Goal: Transaction & Acquisition: Book appointment/travel/reservation

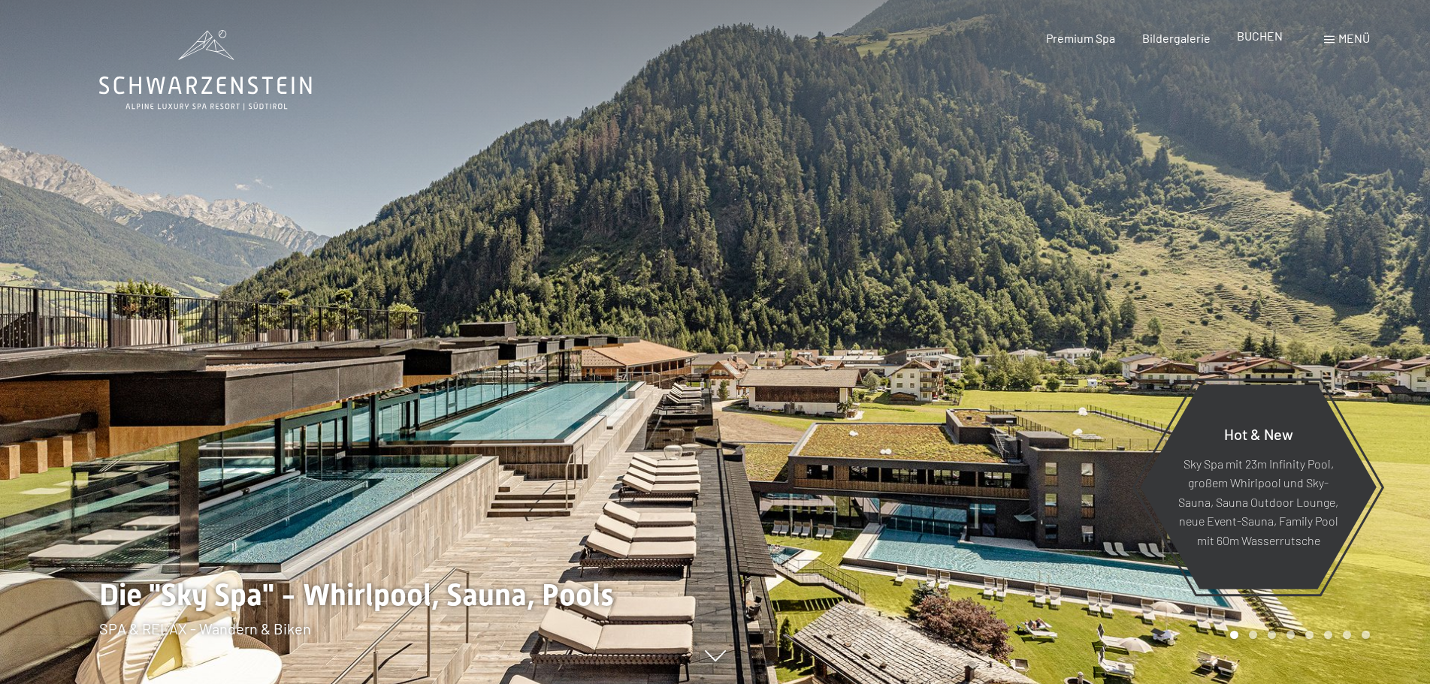
click at [1258, 44] on div "BUCHEN" at bounding box center [1260, 36] width 46 height 17
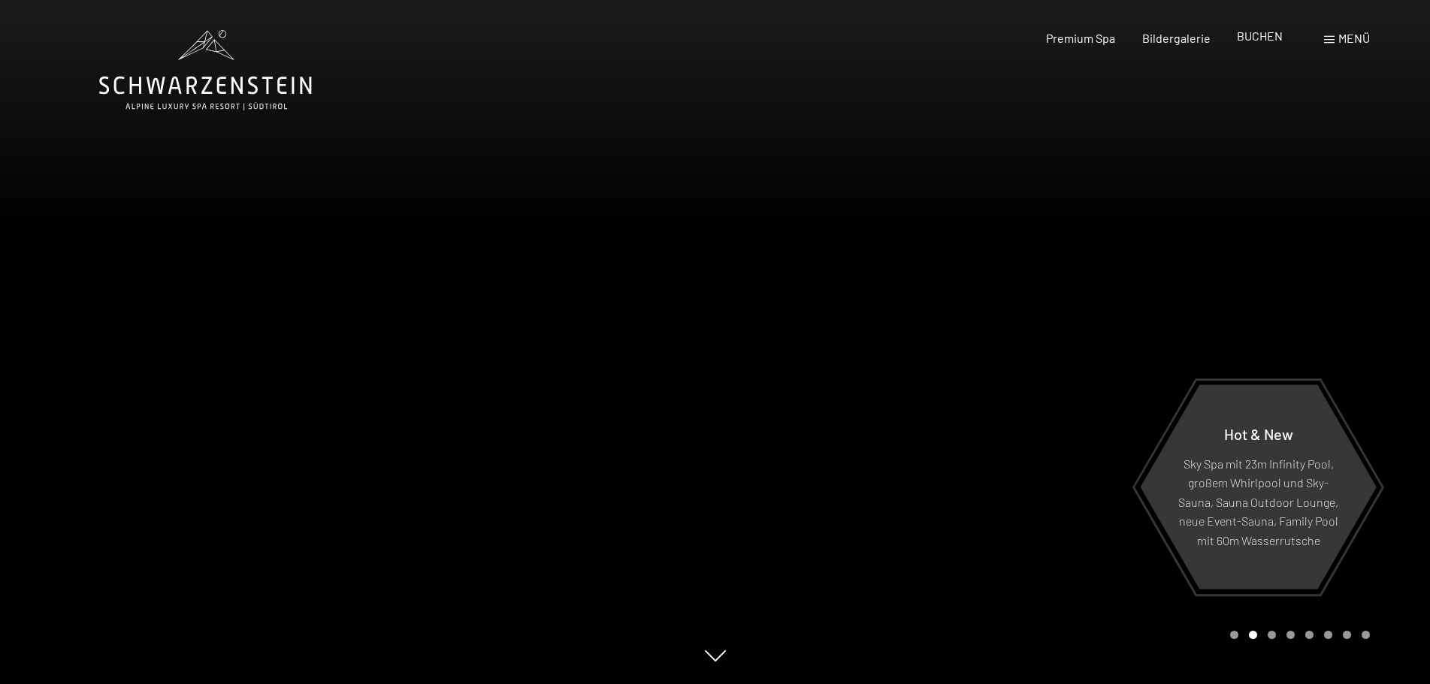
click at [1255, 35] on span "BUCHEN" at bounding box center [1260, 36] width 46 height 14
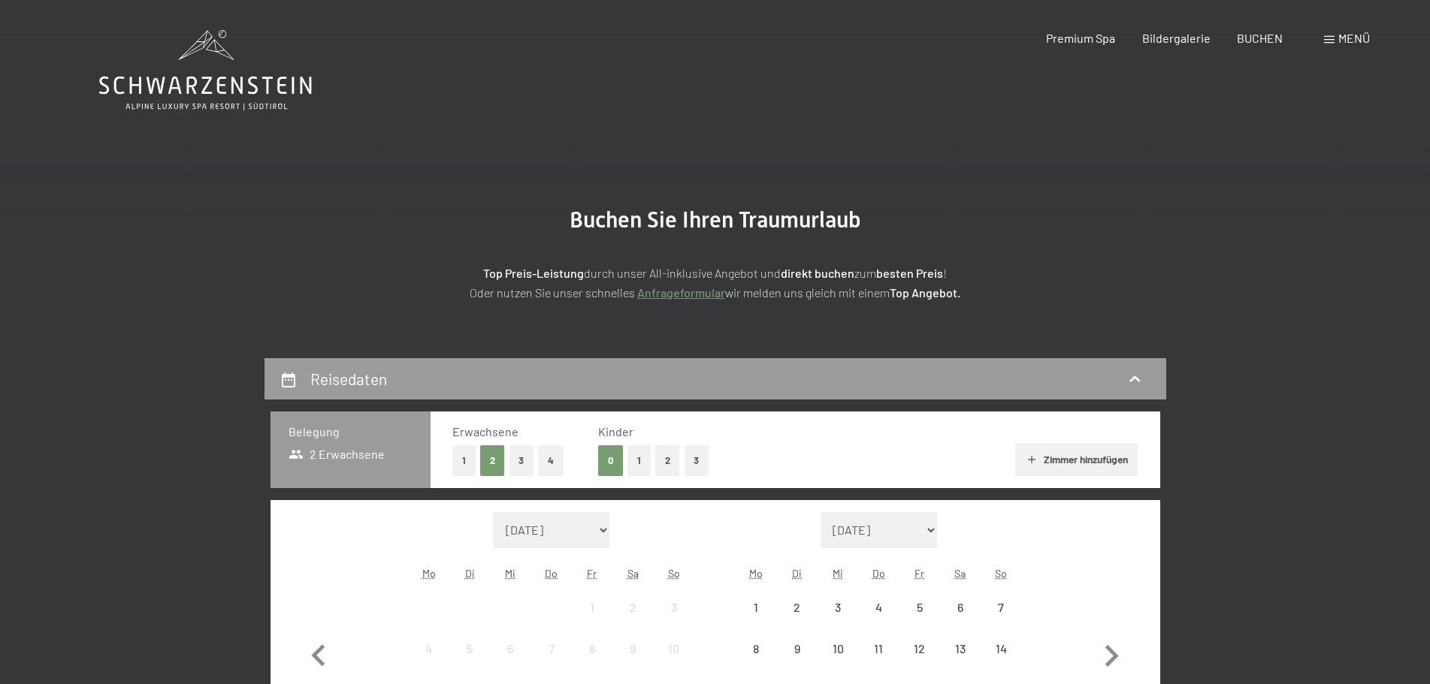
scroll to position [325, 0]
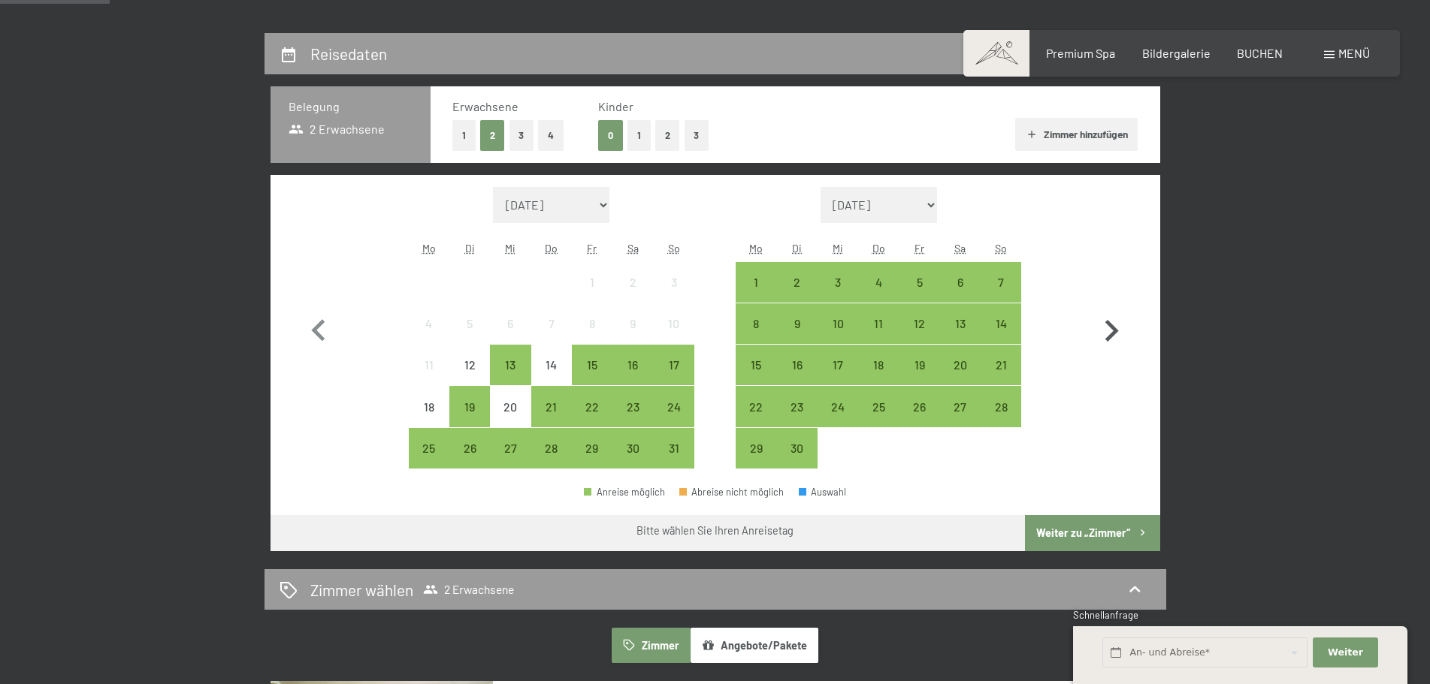
click at [1110, 327] on icon "button" at bounding box center [1112, 331] width 14 height 22
select select "2025-09-01"
select select "2025-10-01"
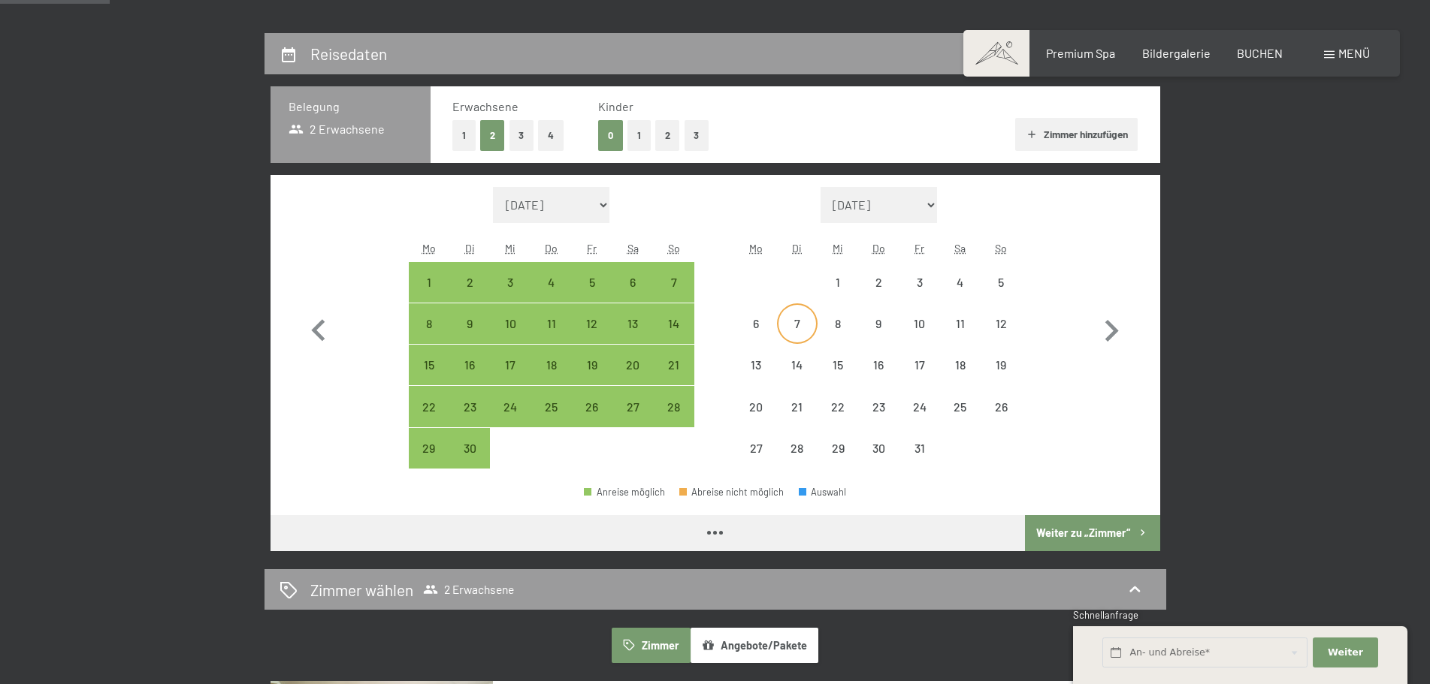
select select "2025-09-01"
select select "2025-10-01"
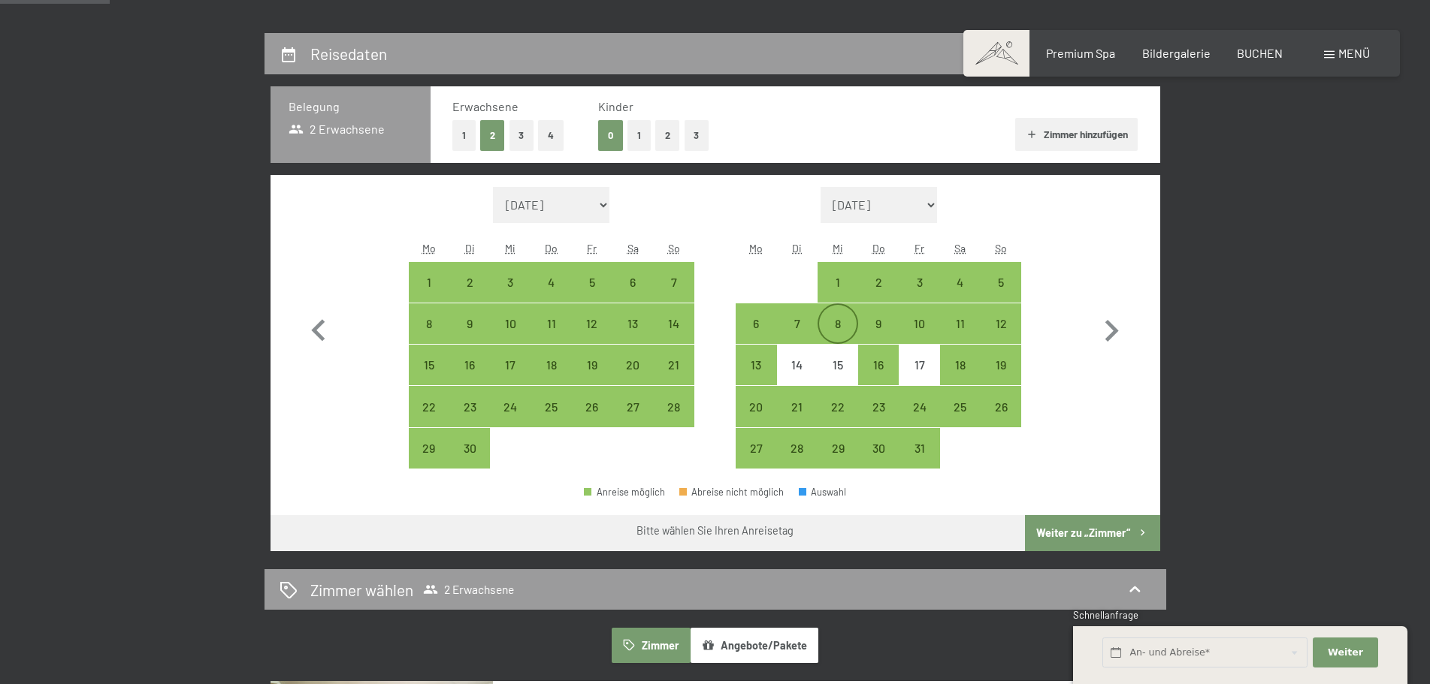
click at [834, 328] on div "8" at bounding box center [838, 337] width 38 height 38
select select "2025-09-01"
select select "2025-10-01"
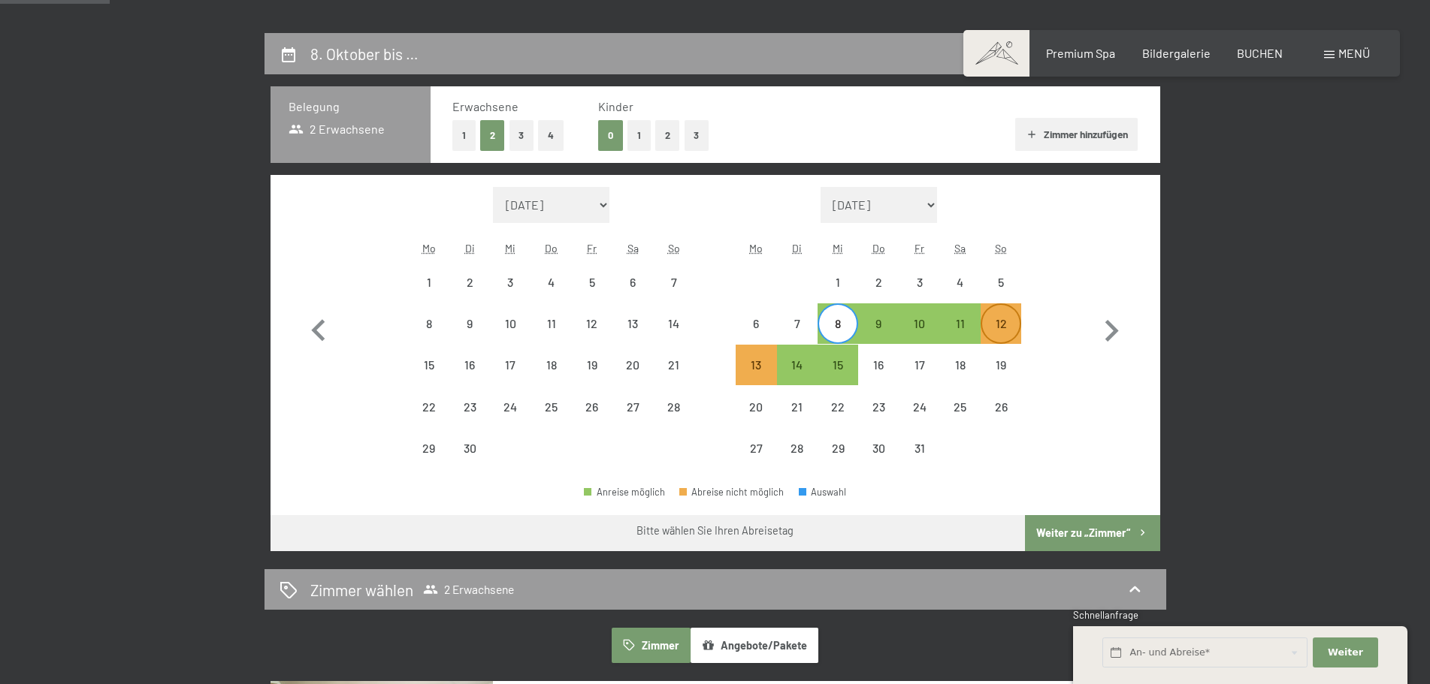
click at [1000, 322] on div "12" at bounding box center [1001, 337] width 38 height 38
select select "2025-09-01"
select select "2025-10-01"
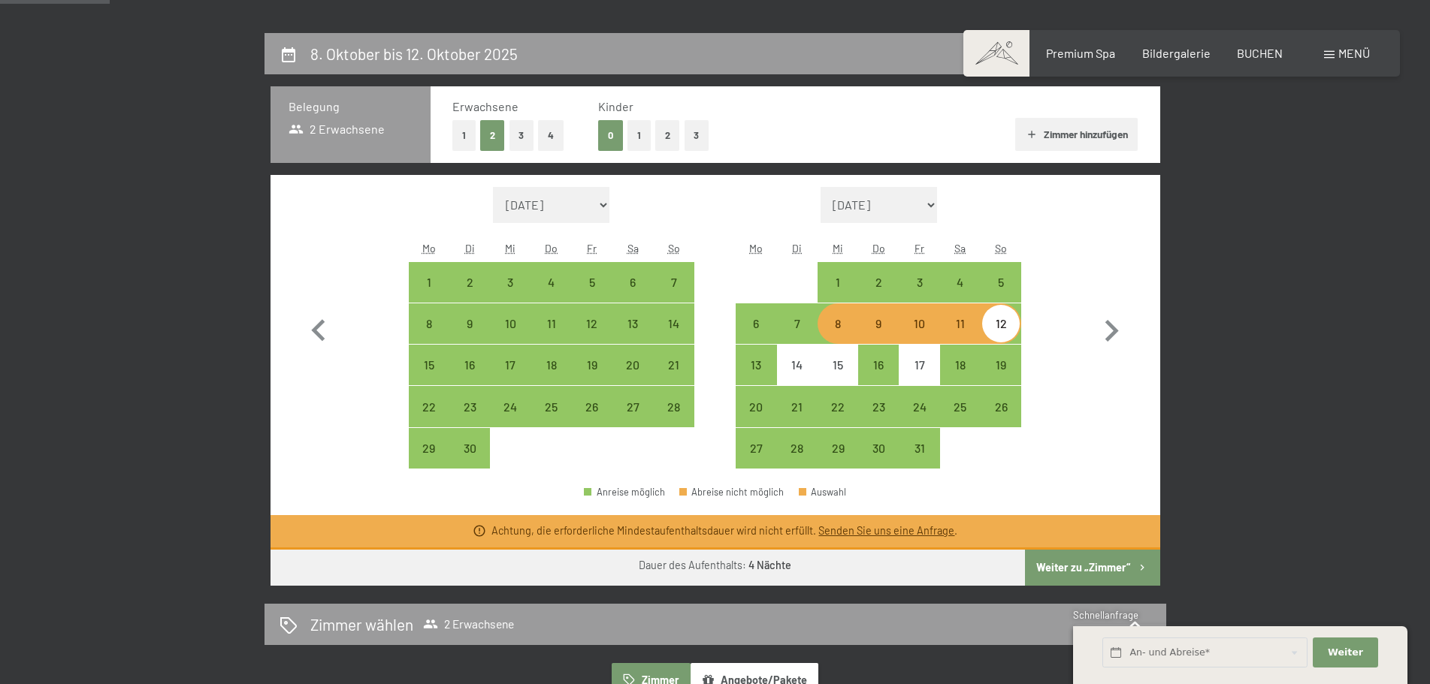
click at [839, 335] on div "8" at bounding box center [838, 337] width 38 height 38
select select "2025-09-01"
select select "2025-10-01"
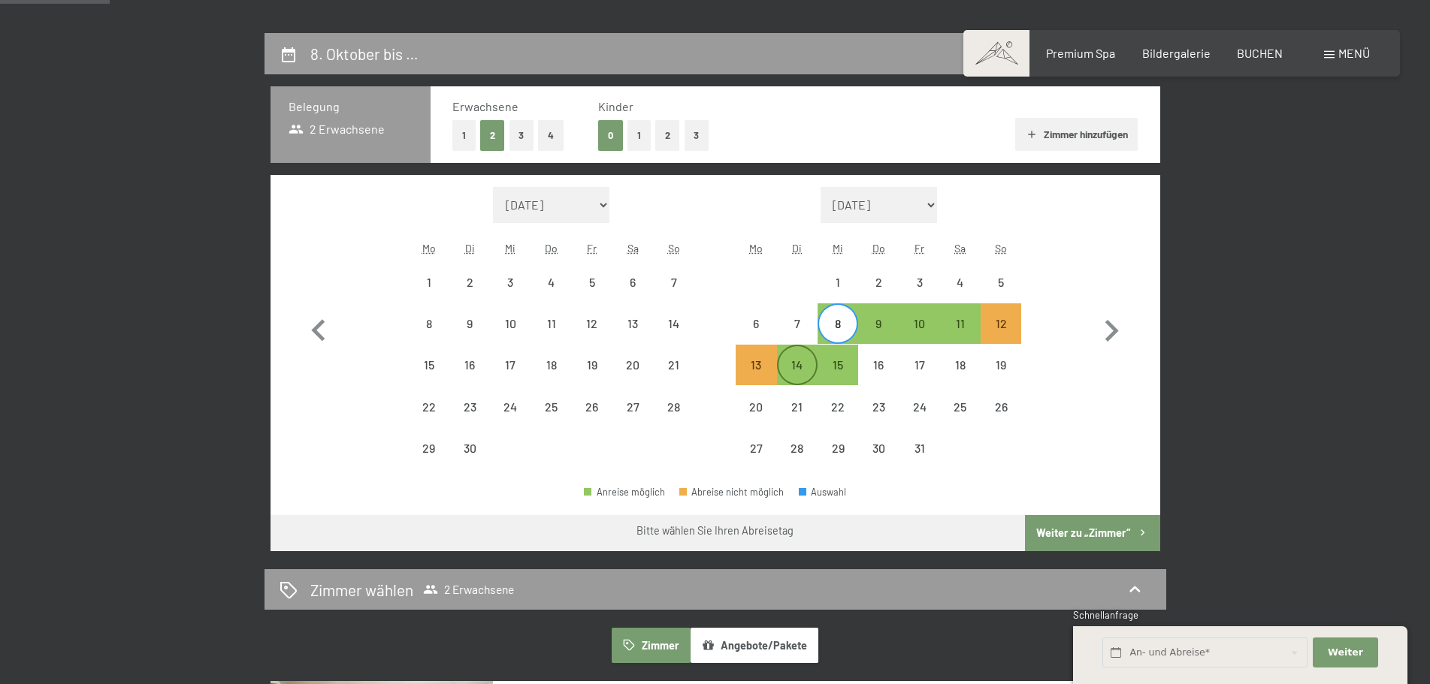
click at [801, 371] on div "14" at bounding box center [797, 378] width 38 height 38
select select "2025-09-01"
select select "2025-10-01"
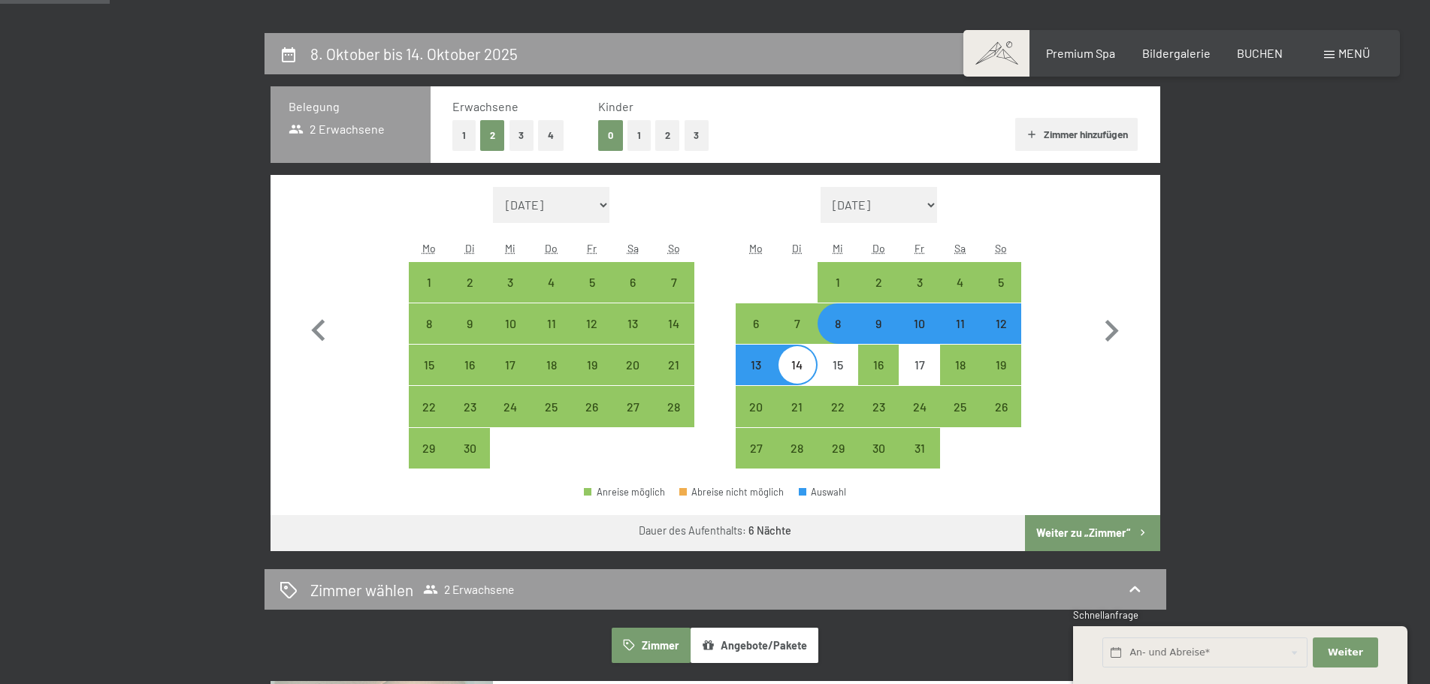
click at [1078, 530] on button "Weiter zu „Zimmer“" at bounding box center [1092, 533] width 134 height 36
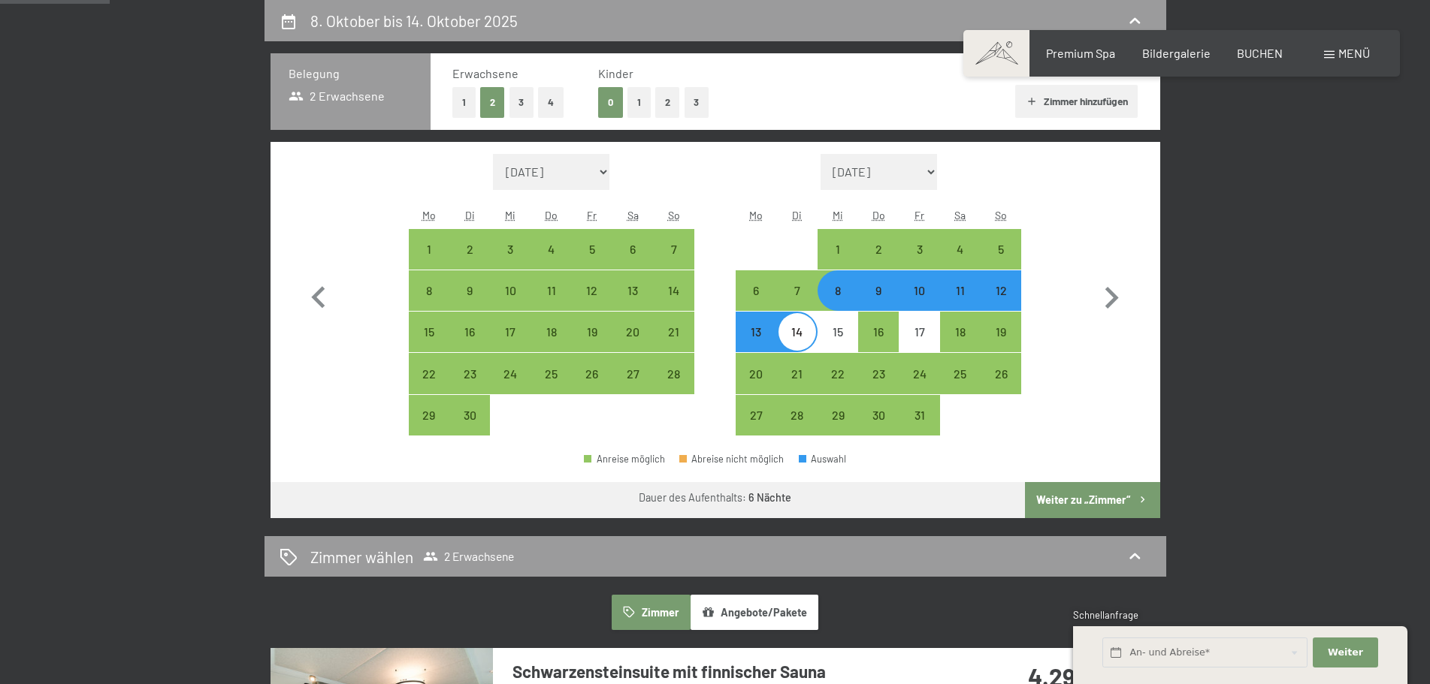
select select "2025-09-01"
select select "2025-10-01"
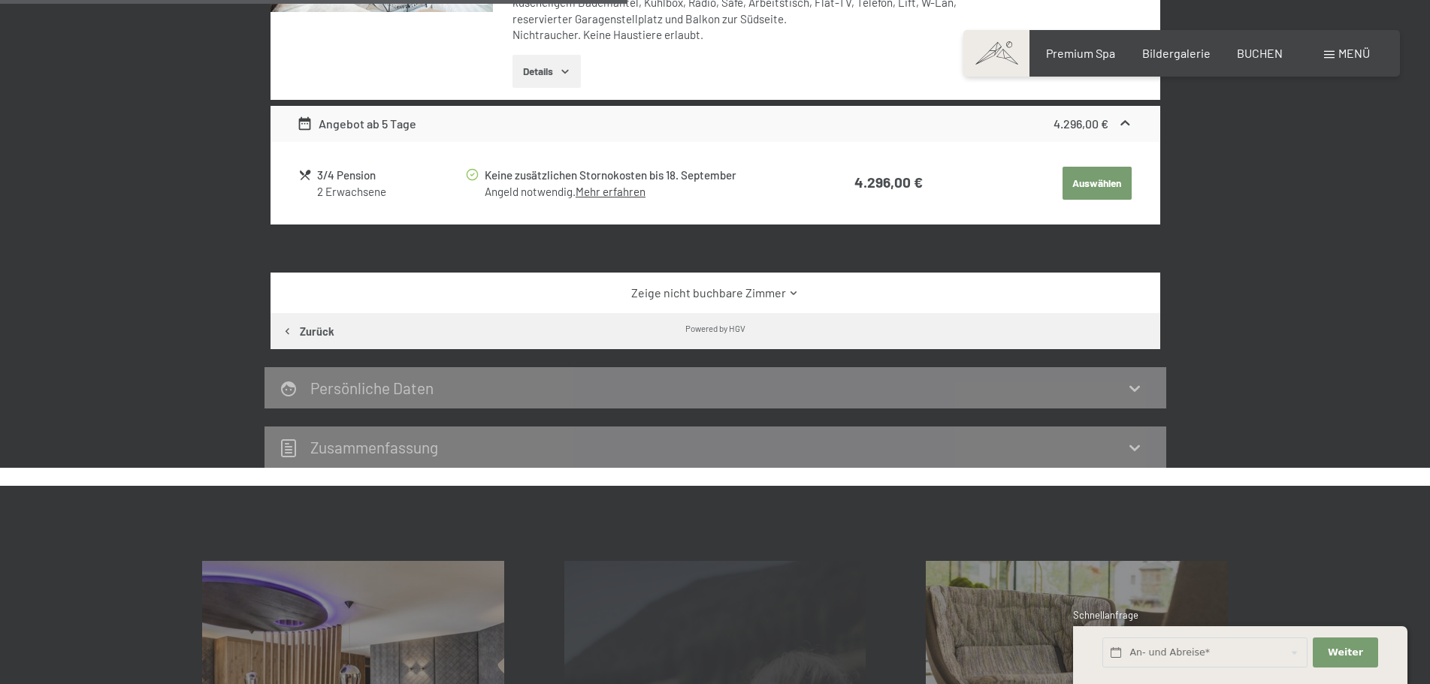
scroll to position [1010, 0]
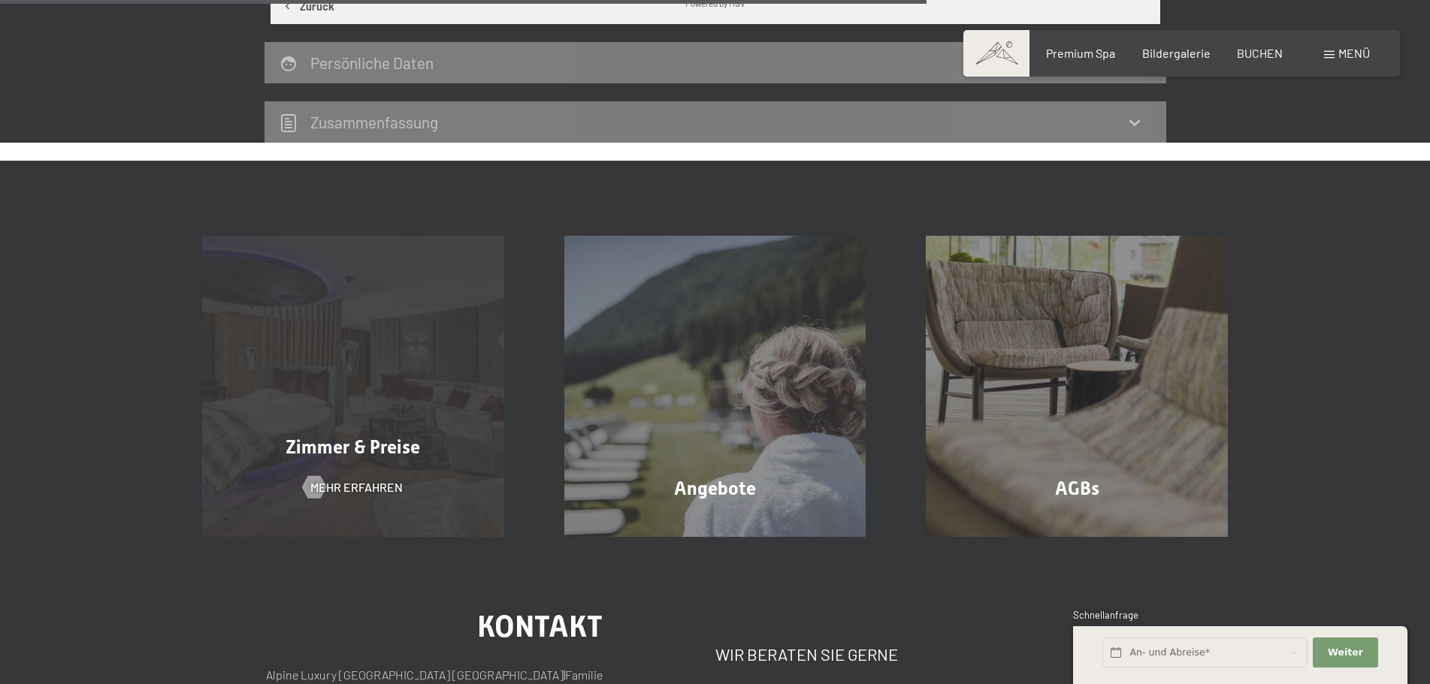
click at [329, 405] on div "Zimmer & Preise Mehr erfahren" at bounding box center [353, 387] width 362 height 302
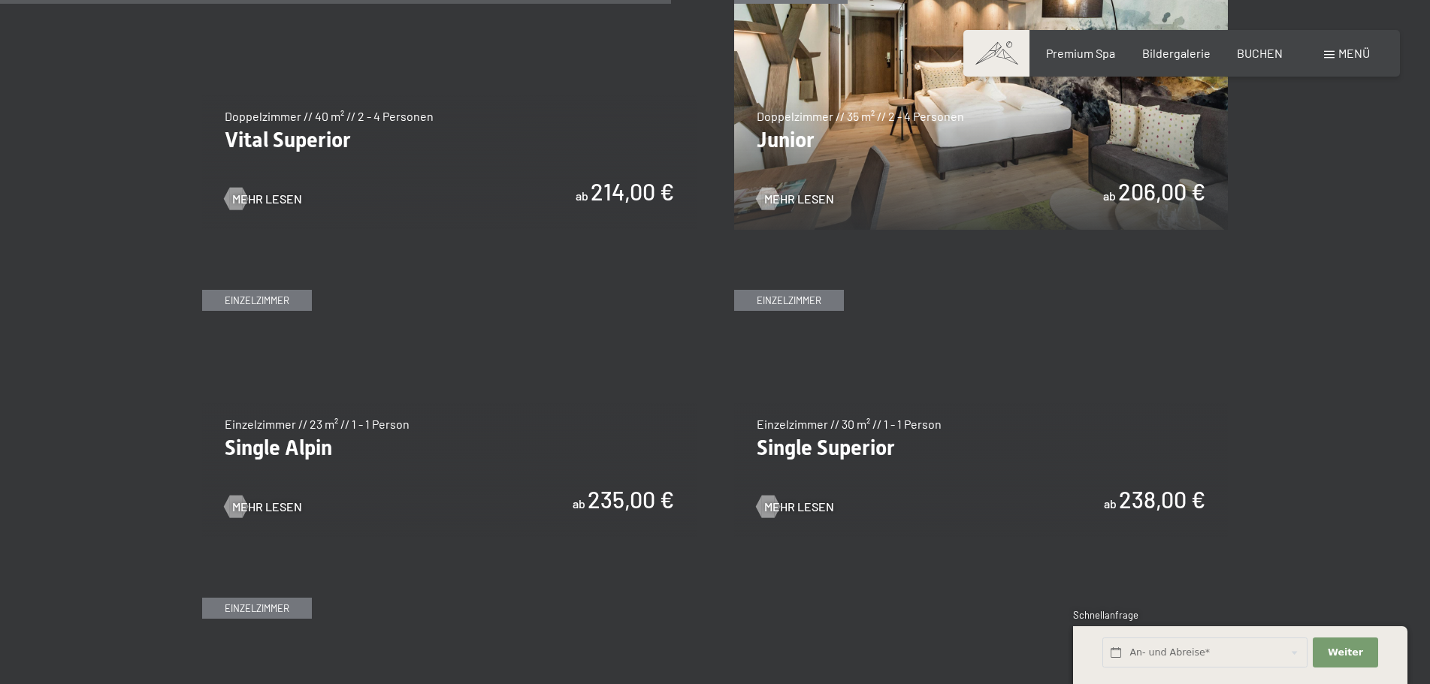
scroll to position [1954, 0]
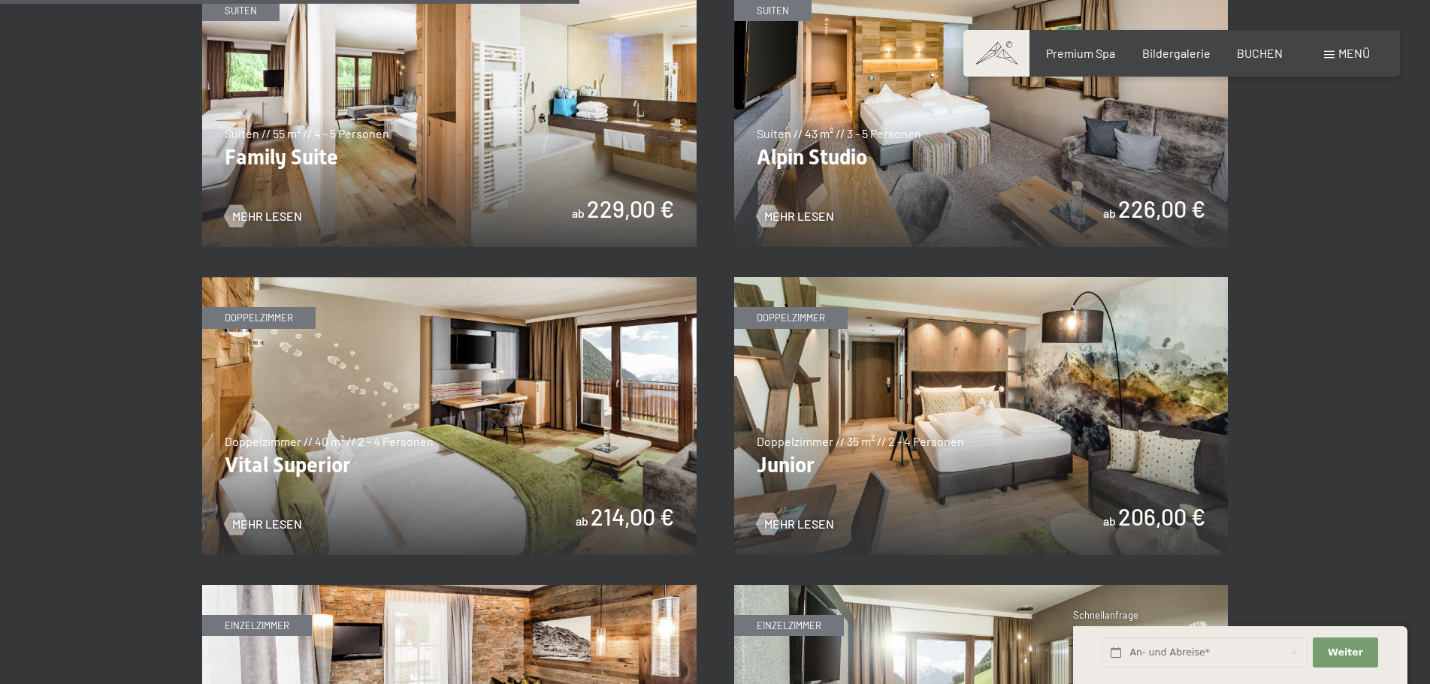
click at [949, 405] on img at bounding box center [981, 416] width 494 height 278
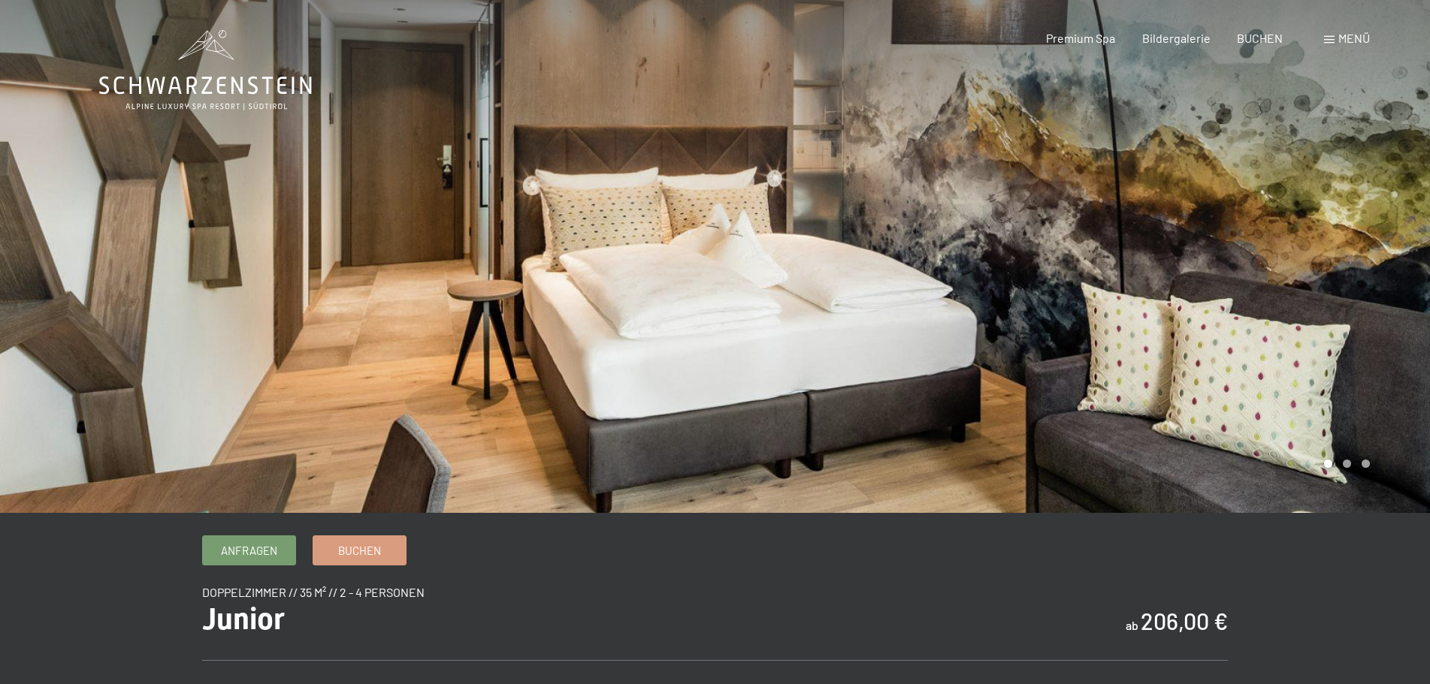
scroll to position [325, 0]
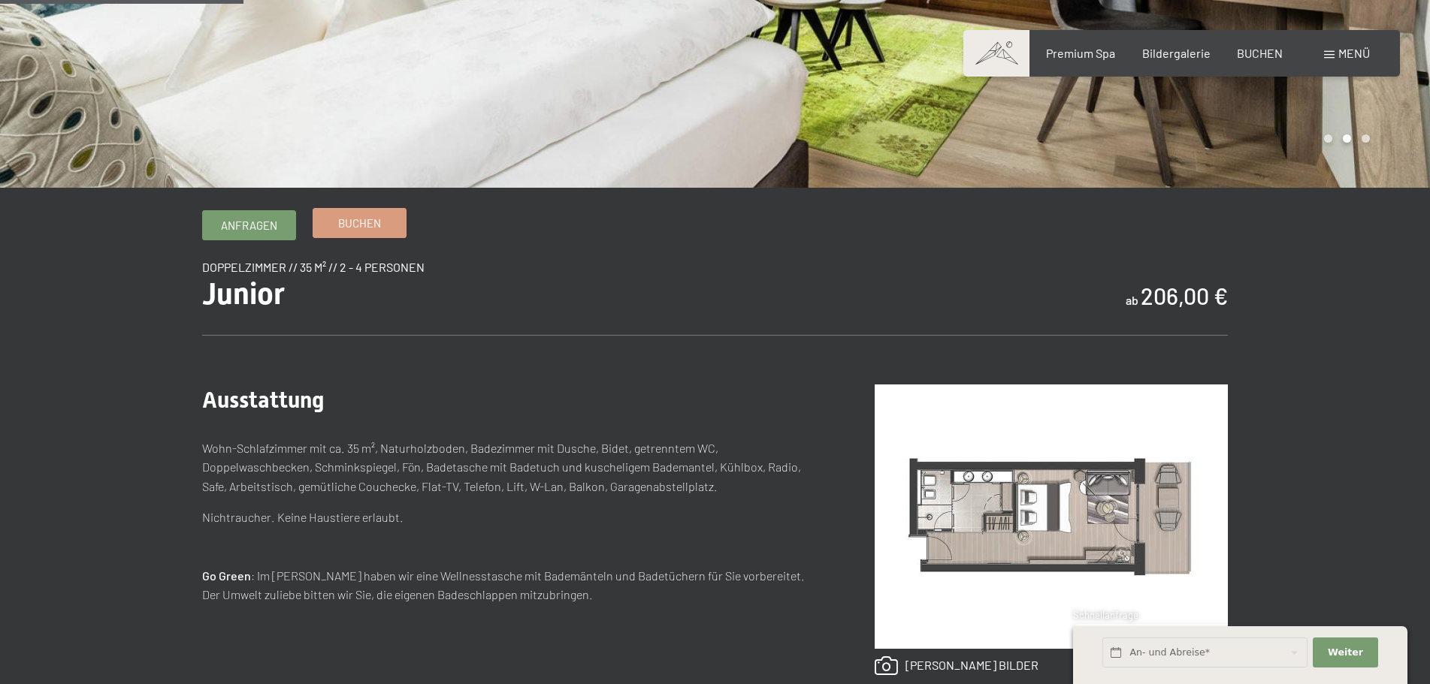
click at [350, 227] on span "Buchen" at bounding box center [359, 224] width 43 height 16
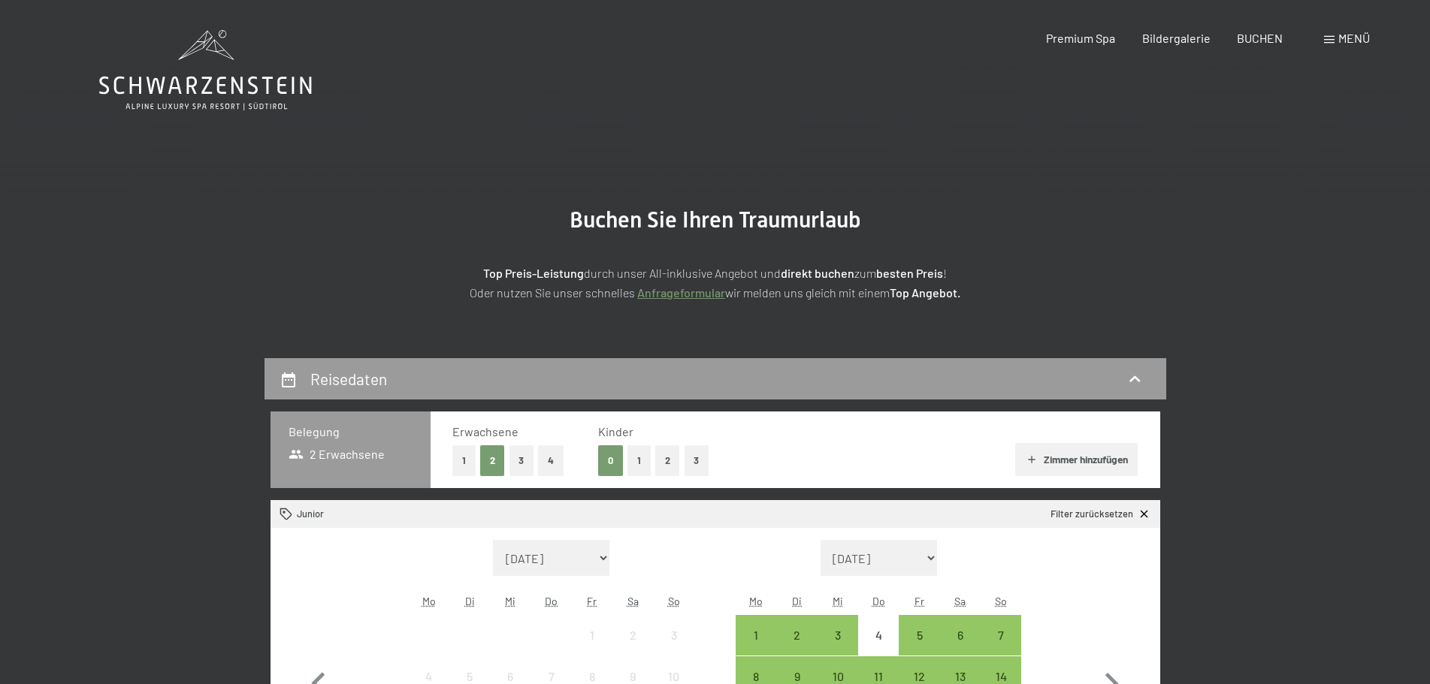
scroll to position [325, 0]
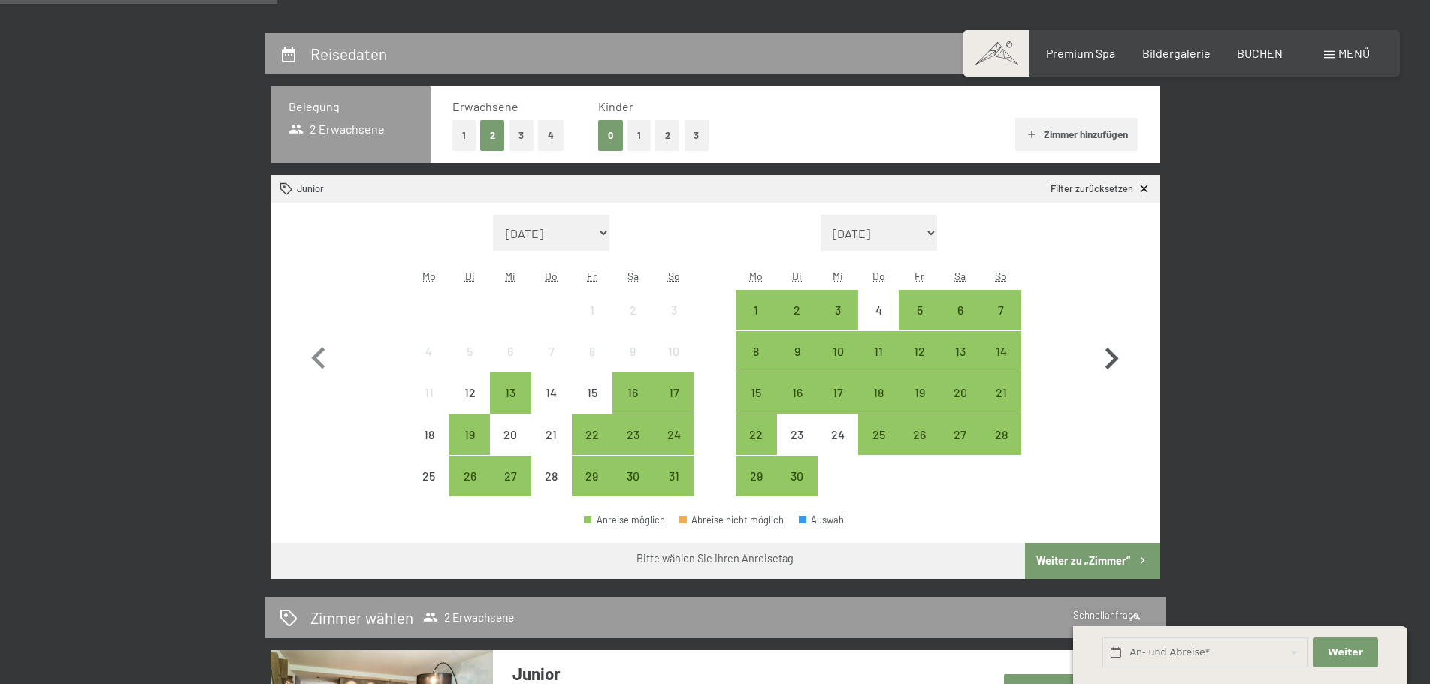
click at [1113, 357] on icon "button" at bounding box center [1112, 359] width 14 height 22
select select "[DATE]"
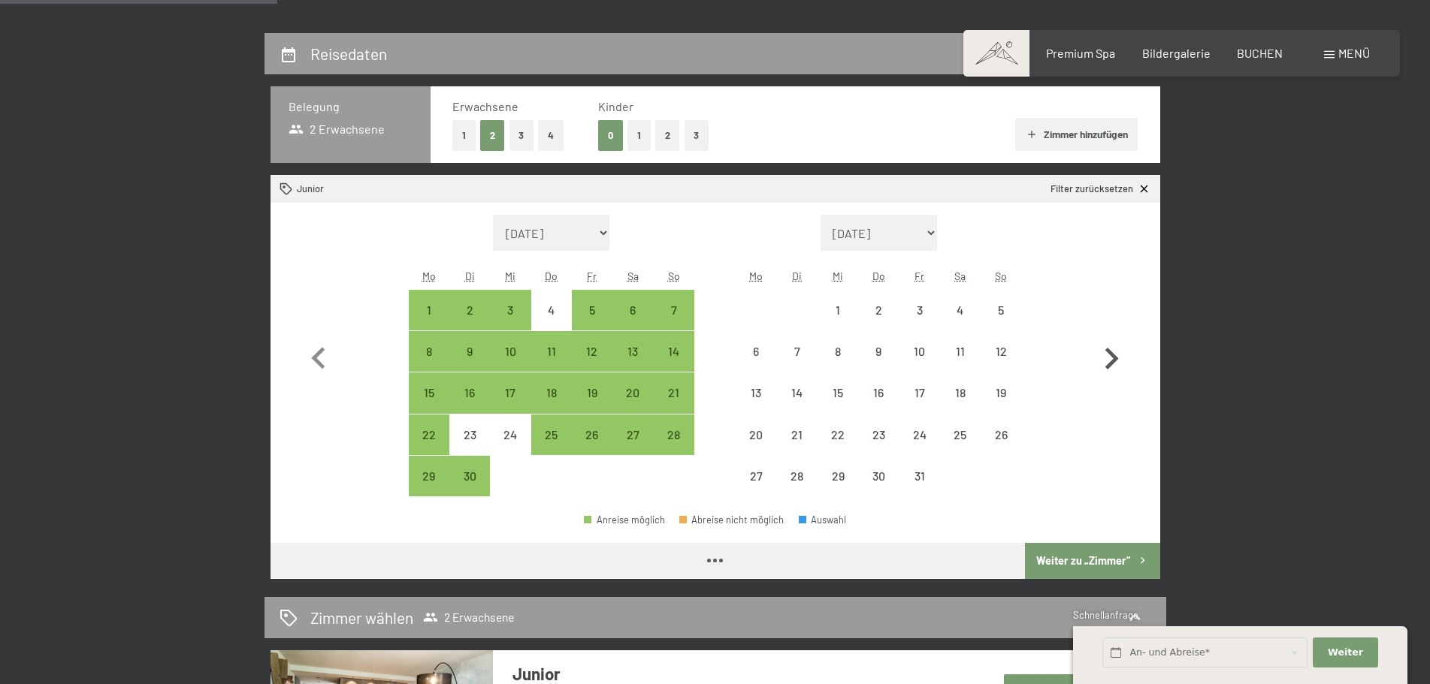
select select "[DATE]"
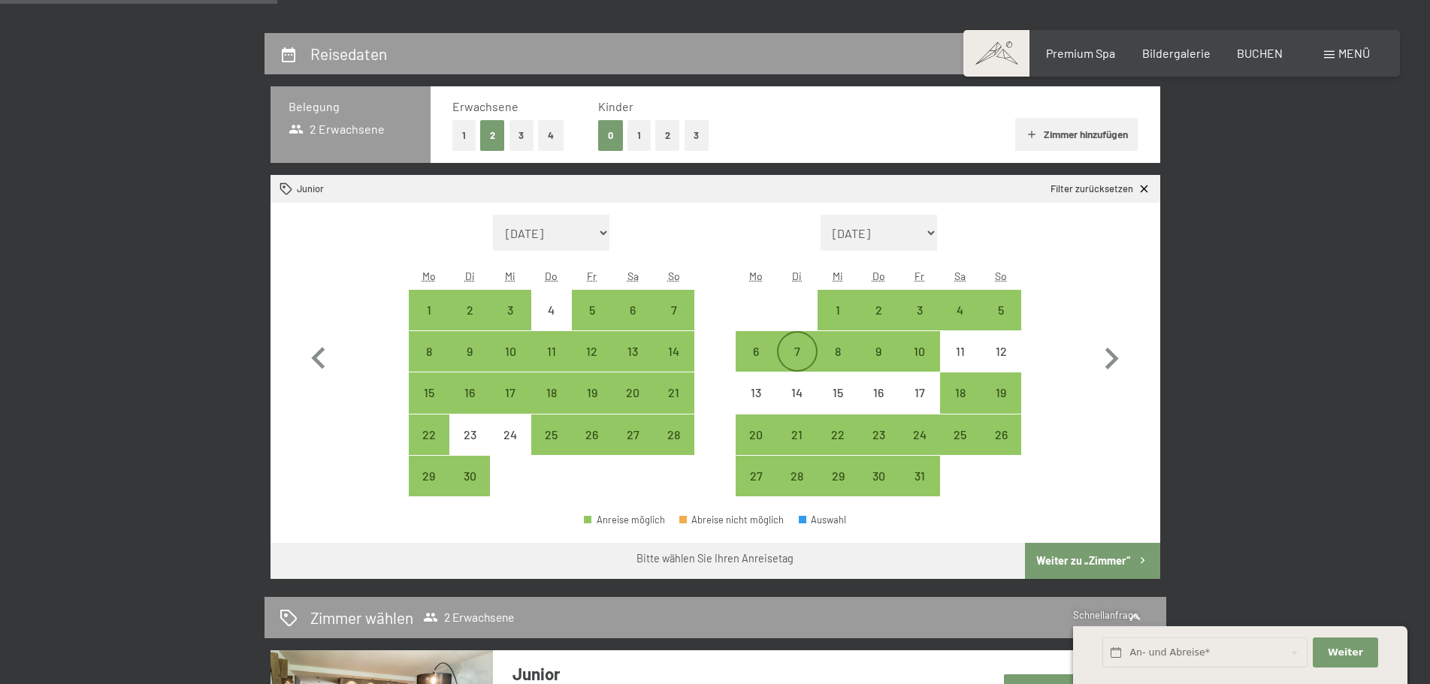
click at [793, 358] on div "7" at bounding box center [797, 365] width 38 height 38
select select "2025-09-01"
select select "2025-10-01"
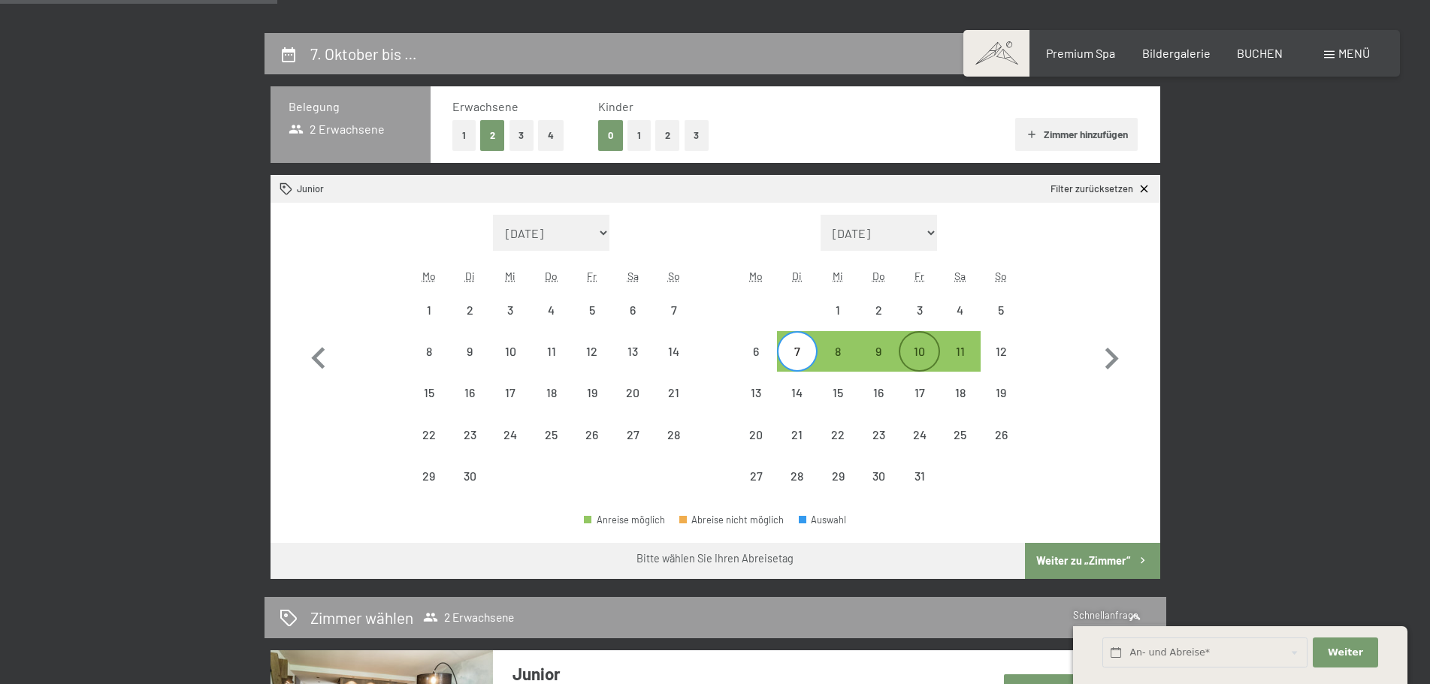
click at [918, 357] on div "10" at bounding box center [919, 365] width 38 height 38
select select "2025-09-01"
select select "2025-10-01"
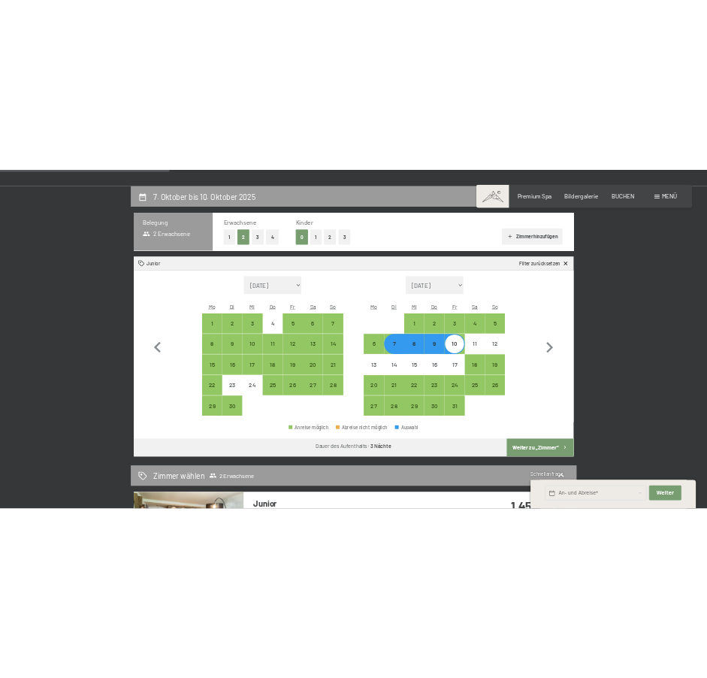
scroll to position [356, 0]
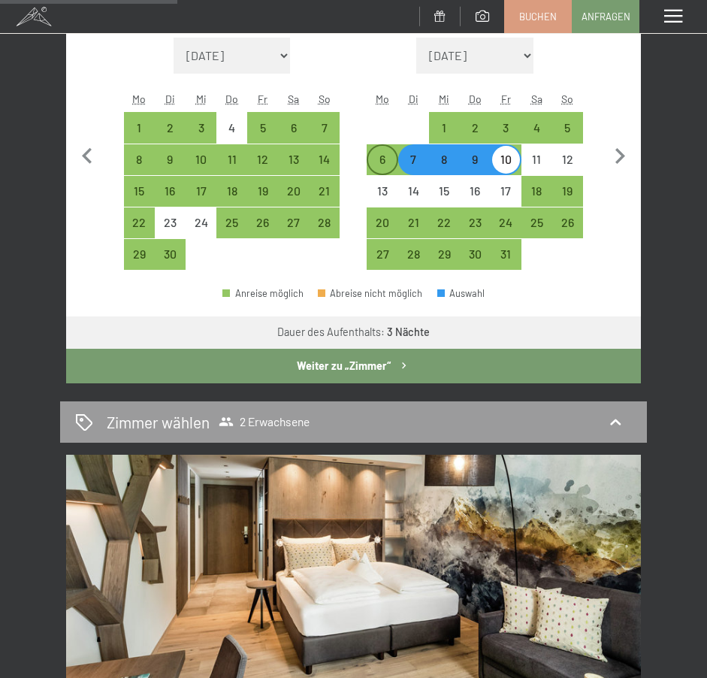
click at [382, 163] on div "6" at bounding box center [382, 167] width 28 height 28
select select "2025-09-01"
select select "2025-10-01"
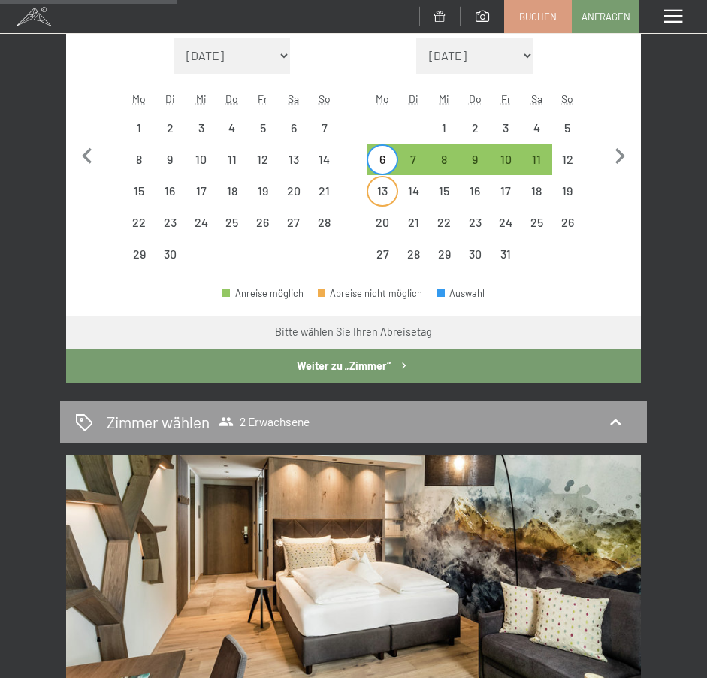
click at [394, 199] on div "13" at bounding box center [382, 199] width 28 height 28
select select "2025-09-01"
select select "2025-10-01"
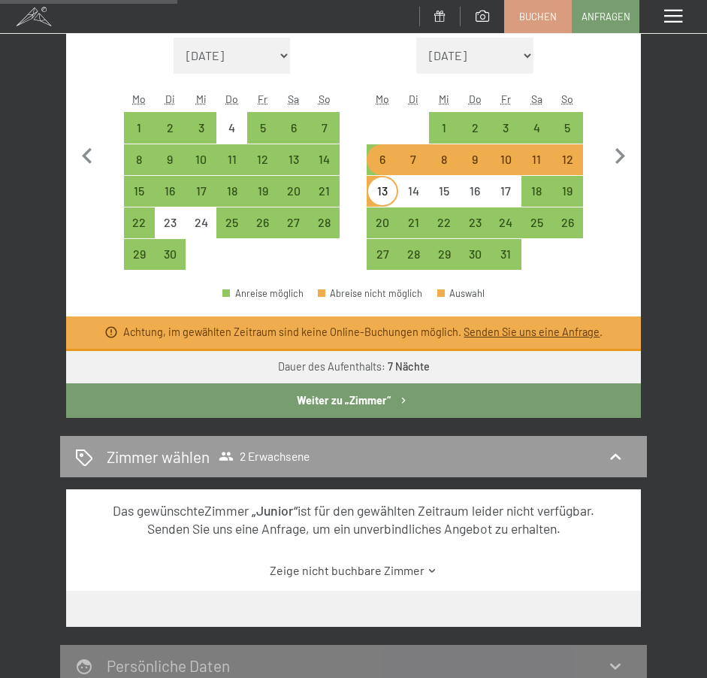
click at [526, 165] on div "11" at bounding box center [537, 167] width 28 height 28
select select "2025-09-01"
select select "2025-10-01"
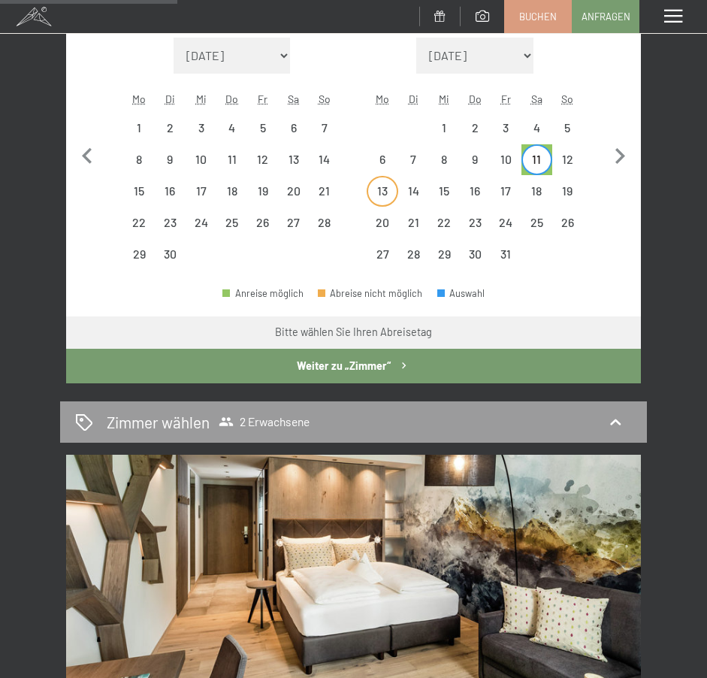
click at [383, 192] on div "13" at bounding box center [382, 199] width 28 height 28
select select "2025-09-01"
select select "2025-10-01"
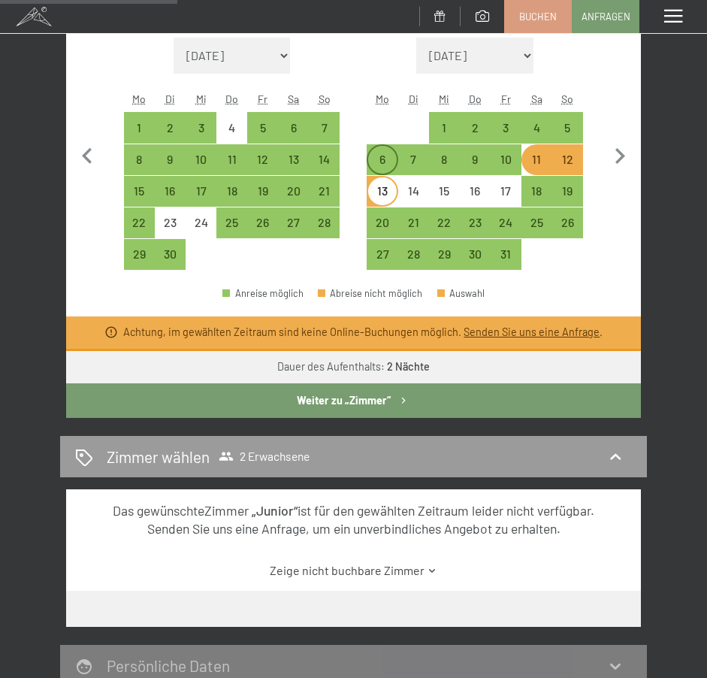
click at [379, 162] on div "6" at bounding box center [382, 167] width 28 height 28
select select "2025-09-01"
select select "2025-10-01"
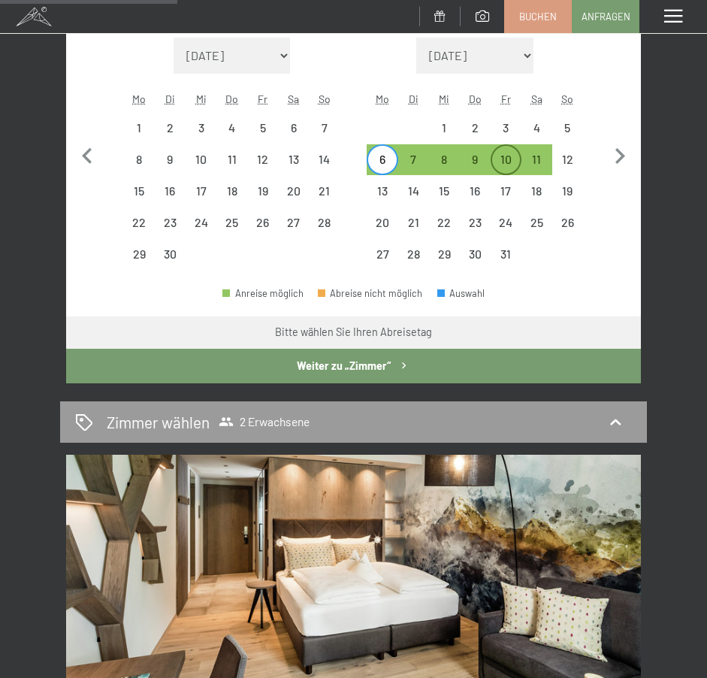
click at [503, 164] on div "10" at bounding box center [506, 167] width 28 height 28
select select "2025-09-01"
select select "2025-10-01"
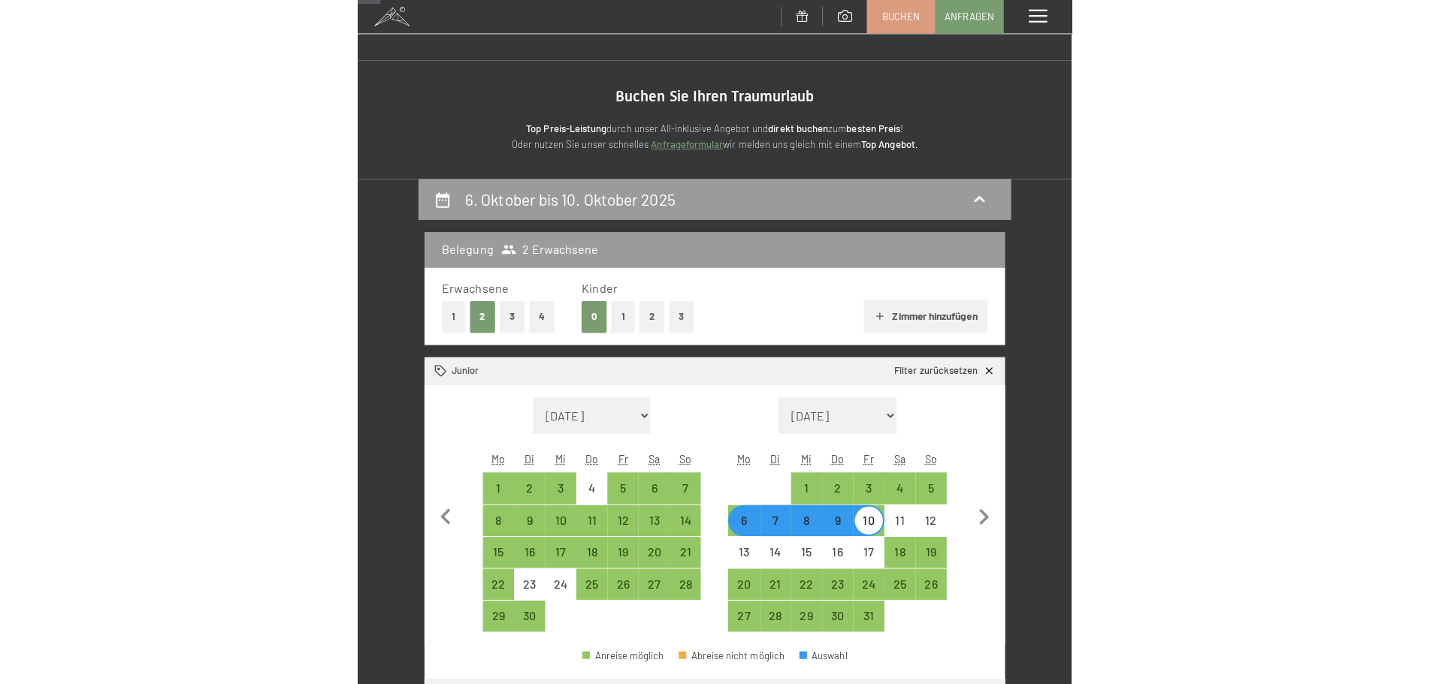
scroll to position [325, 0]
